Goal: Task Accomplishment & Management: Use online tool/utility

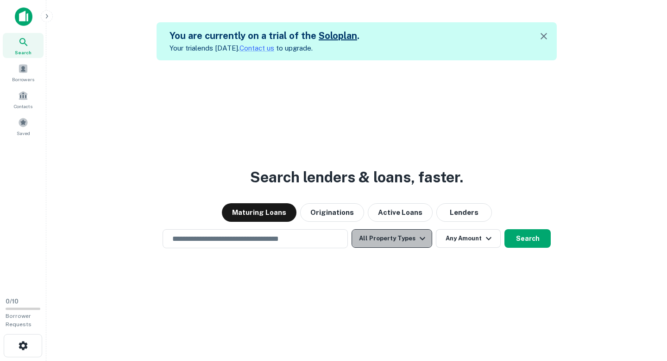
click at [419, 235] on icon "button" at bounding box center [422, 238] width 11 height 11
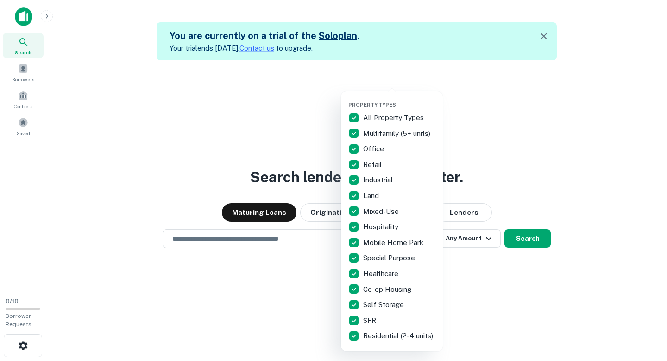
click at [591, 146] on div at bounding box center [333, 180] width 667 height 361
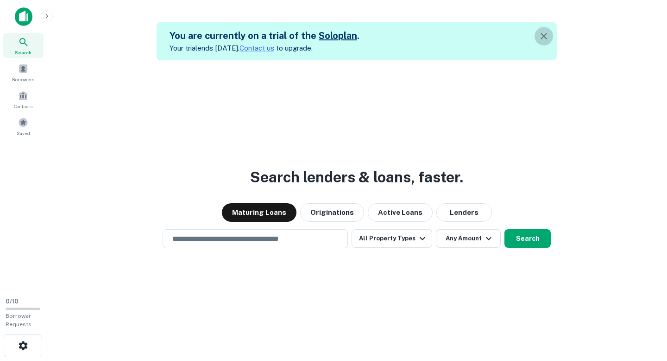
click at [541, 34] on icon "button" at bounding box center [544, 36] width 6 height 6
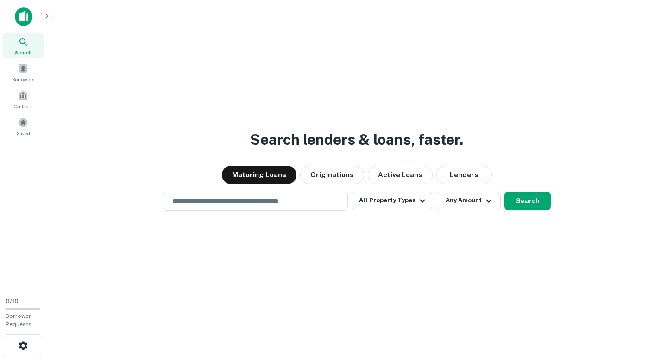
click at [46, 15] on icon "button" at bounding box center [46, 16] width 7 height 7
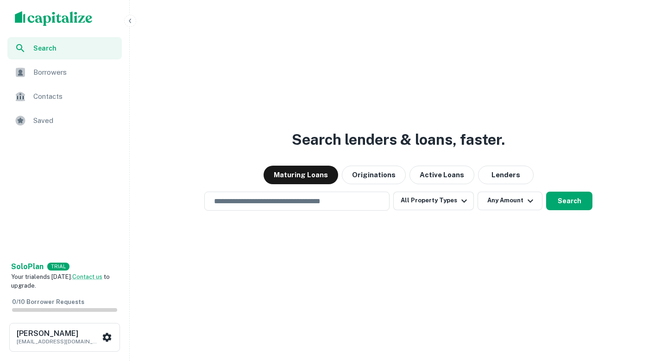
scroll to position [22, 0]
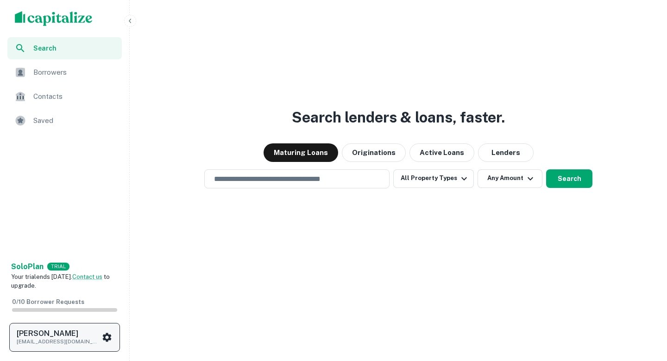
click at [104, 334] on icon "scrollable content" at bounding box center [107, 336] width 11 height 11
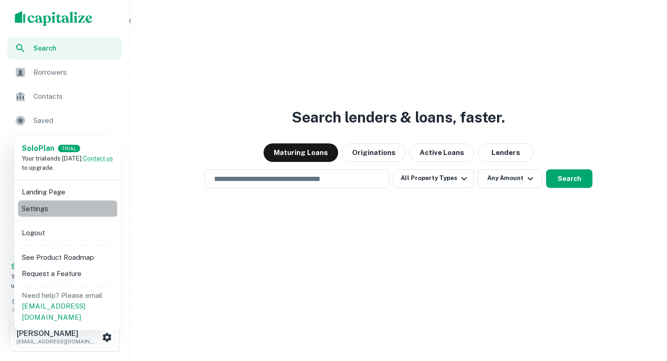
click at [85, 207] on li "Settings" at bounding box center [67, 208] width 99 height 17
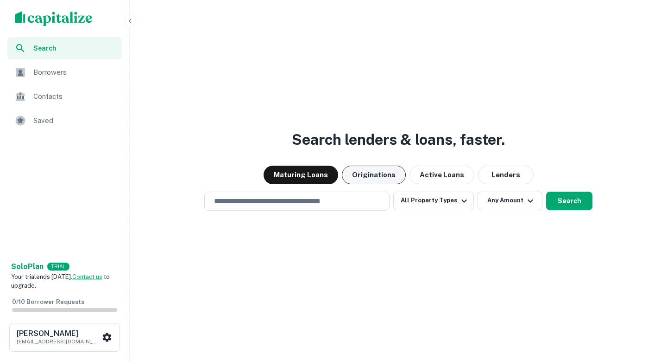
click at [381, 176] on button "Originations" at bounding box center [374, 174] width 64 height 19
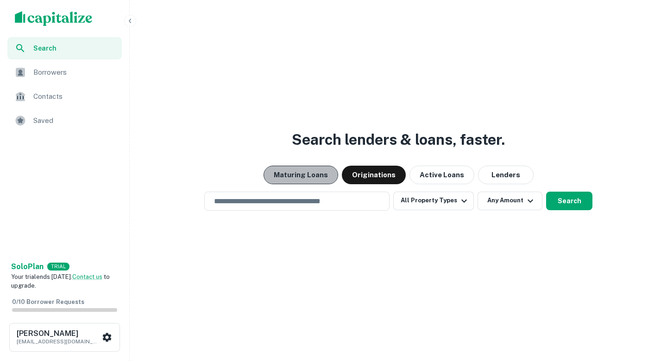
click at [318, 170] on button "Maturing Loans" at bounding box center [301, 174] width 75 height 19
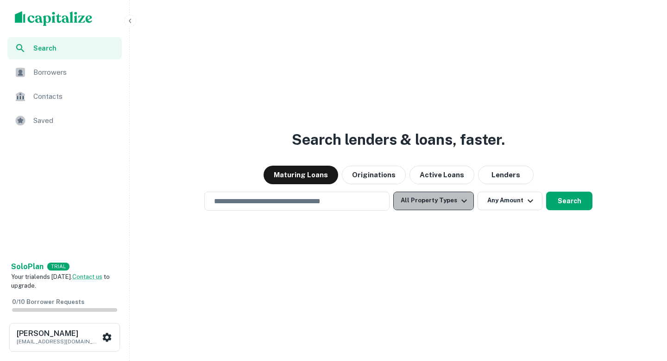
click at [448, 208] on button "All Property Types" at bounding box center [434, 200] width 81 height 19
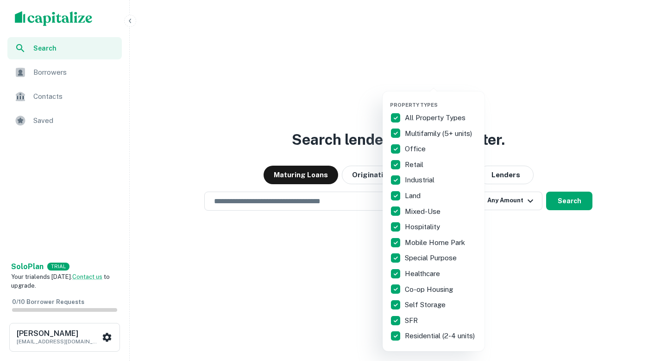
click at [533, 246] on div at bounding box center [333, 180] width 667 height 361
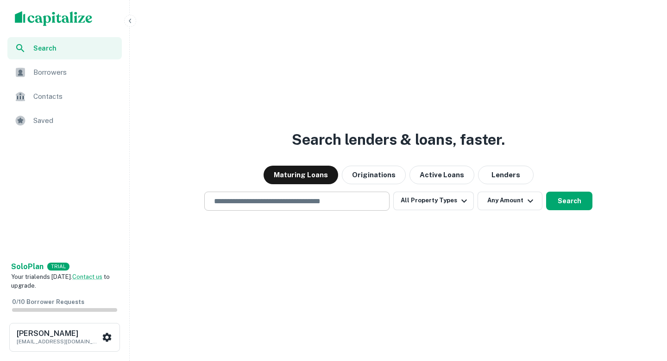
click at [325, 210] on div "​" at bounding box center [296, 200] width 185 height 19
type input "**********"
click at [584, 196] on button "Search" at bounding box center [570, 200] width 46 height 19
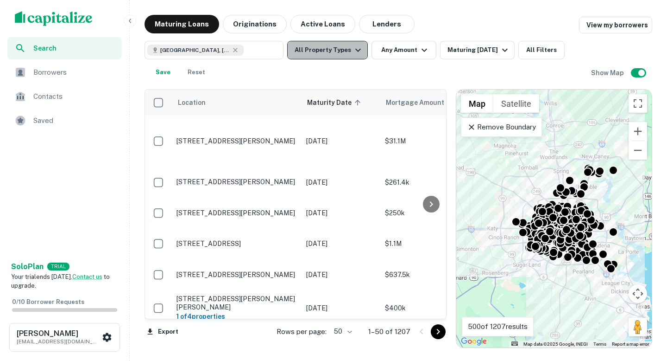
click at [353, 47] on icon "button" at bounding box center [358, 49] width 11 height 11
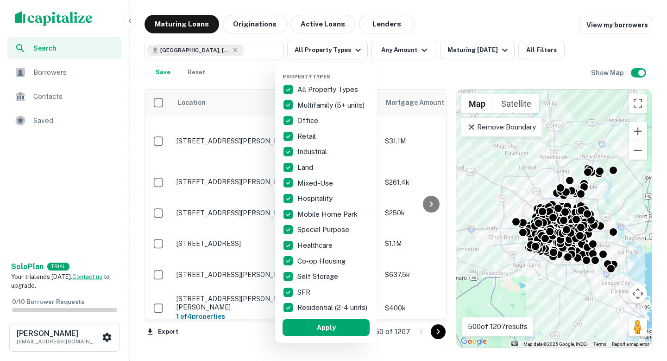
click at [411, 46] on div at bounding box center [333, 180] width 667 height 361
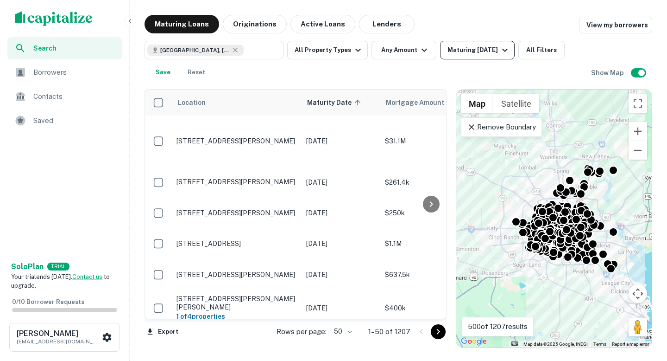
click at [490, 55] on div "Maturing [DATE]" at bounding box center [479, 49] width 63 height 11
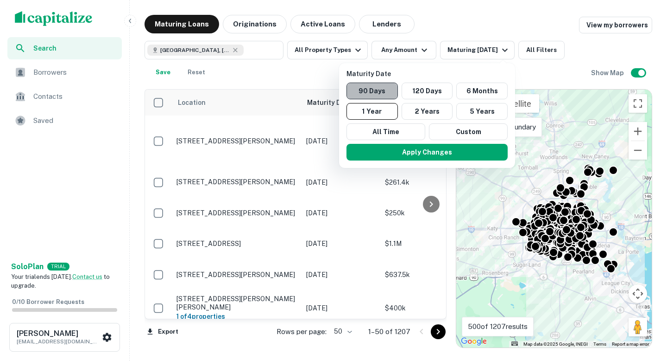
click at [389, 86] on button "90 Days" at bounding box center [372, 91] width 51 height 17
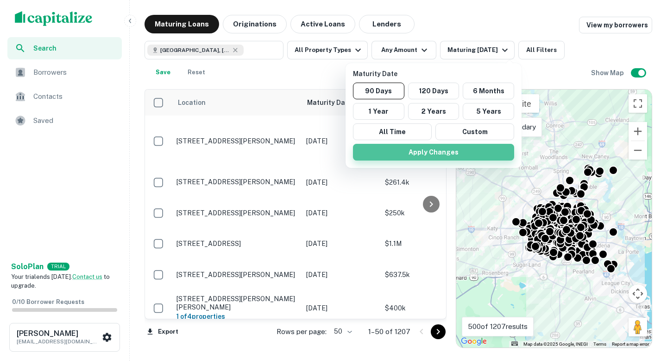
click at [428, 153] on button "Apply Changes" at bounding box center [433, 152] width 161 height 17
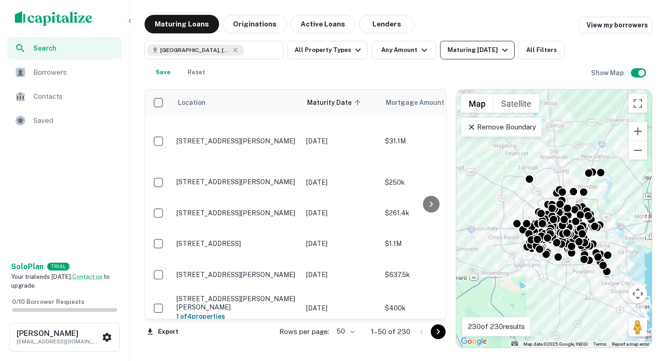
click at [489, 52] on div "Maturing [DATE]" at bounding box center [479, 49] width 63 height 11
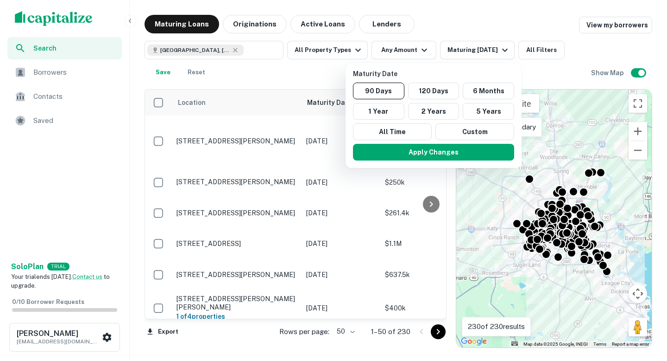
click at [307, 71] on div at bounding box center [333, 180] width 667 height 361
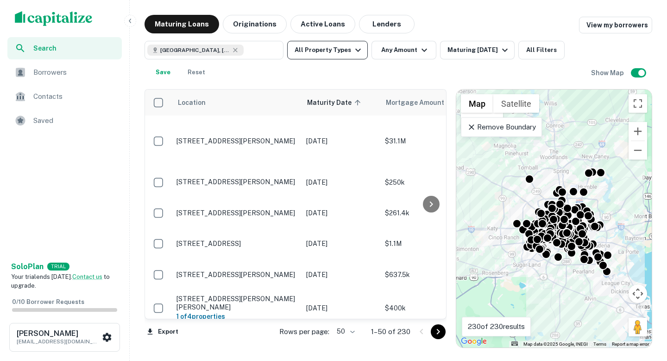
click at [345, 47] on button "All Property Types" at bounding box center [327, 50] width 81 height 19
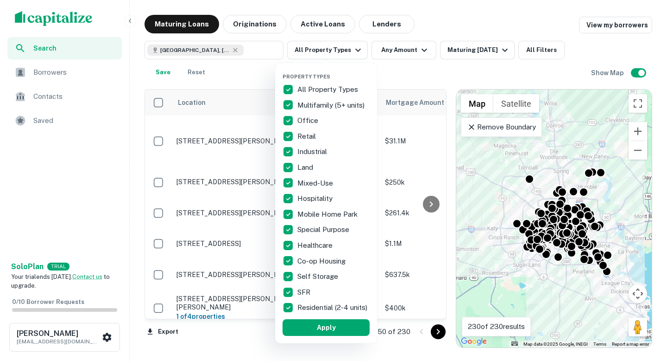
click at [420, 49] on div at bounding box center [333, 180] width 667 height 361
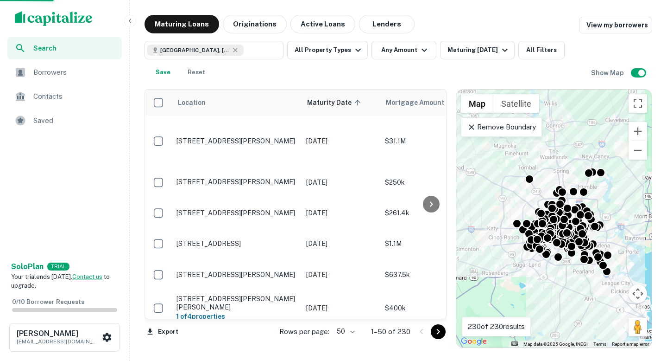
click at [409, 50] on div "Property Types All Property Types Multifamily (5+ units) Office Retail Industri…" at bounding box center [333, 180] width 667 height 361
click at [634, 131] on div "Property Types All Property Types Multifamily (5+ units) Office Retail Industri…" at bounding box center [333, 180] width 667 height 361
click at [634, 130] on div "Property Types All Property Types Multifamily (5+ units) Office Retail Industri…" at bounding box center [333, 180] width 667 height 361
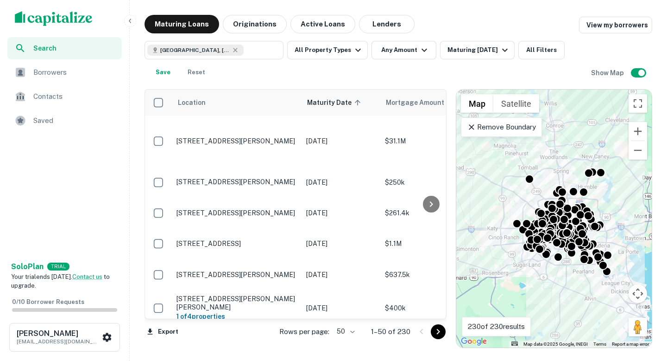
click at [376, 210] on div "Property Types All Property Types Multifamily (5+ units) Office Retail Industri…" at bounding box center [333, 180] width 667 height 361
click at [639, 133] on div "Property Types All Property Types Multifamily (5+ units) Office Retail Industri…" at bounding box center [333, 180] width 667 height 361
click at [432, 199] on div "Property Types All Property Types Multifamily (5+ units) Office Retail Industri…" at bounding box center [333, 180] width 667 height 361
click at [431, 210] on div "Property Types All Property Types Multifamily (5+ units) Office Retail Industri…" at bounding box center [333, 180] width 667 height 361
click at [325, 198] on p "Residential (2-4 units)" at bounding box center [332, 200] width 54 height 6
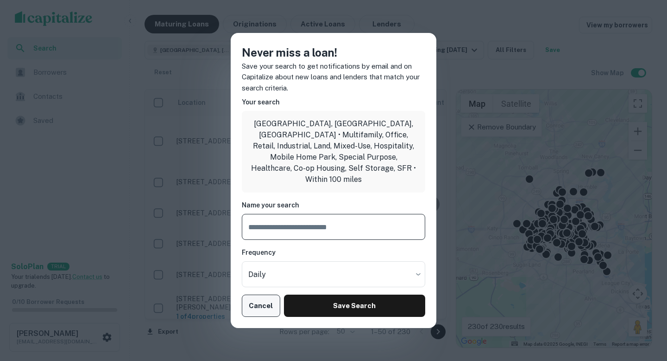
click at [252, 299] on button "Cancel" at bounding box center [261, 305] width 38 height 22
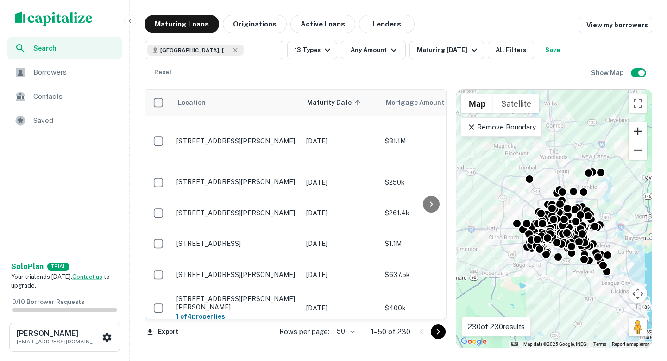
click at [636, 132] on button "Zoom in" at bounding box center [638, 131] width 19 height 19
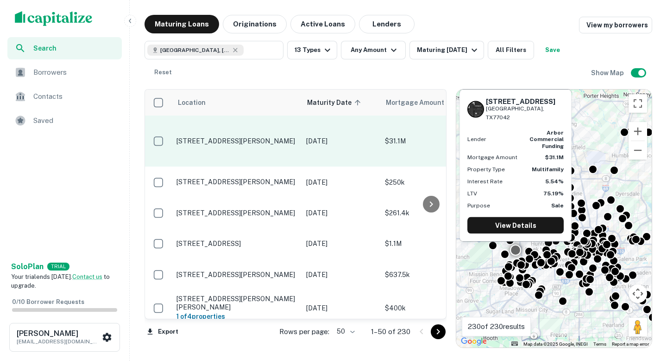
click at [346, 139] on p "[DATE]" at bounding box center [341, 141] width 70 height 10
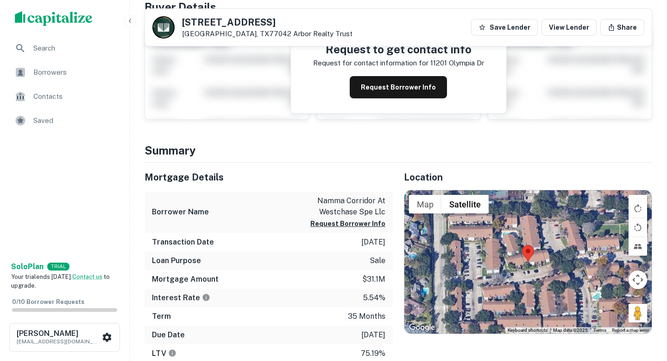
scroll to position [110, 0]
click at [437, 91] on button "Request Borrower Info" at bounding box center [398, 87] width 97 height 22
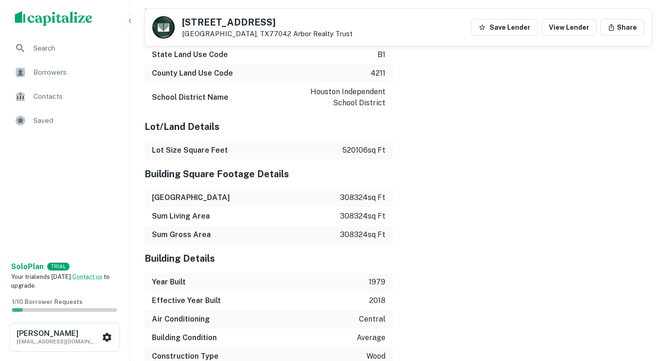
scroll to position [1324, 0]
